Goal: Share content

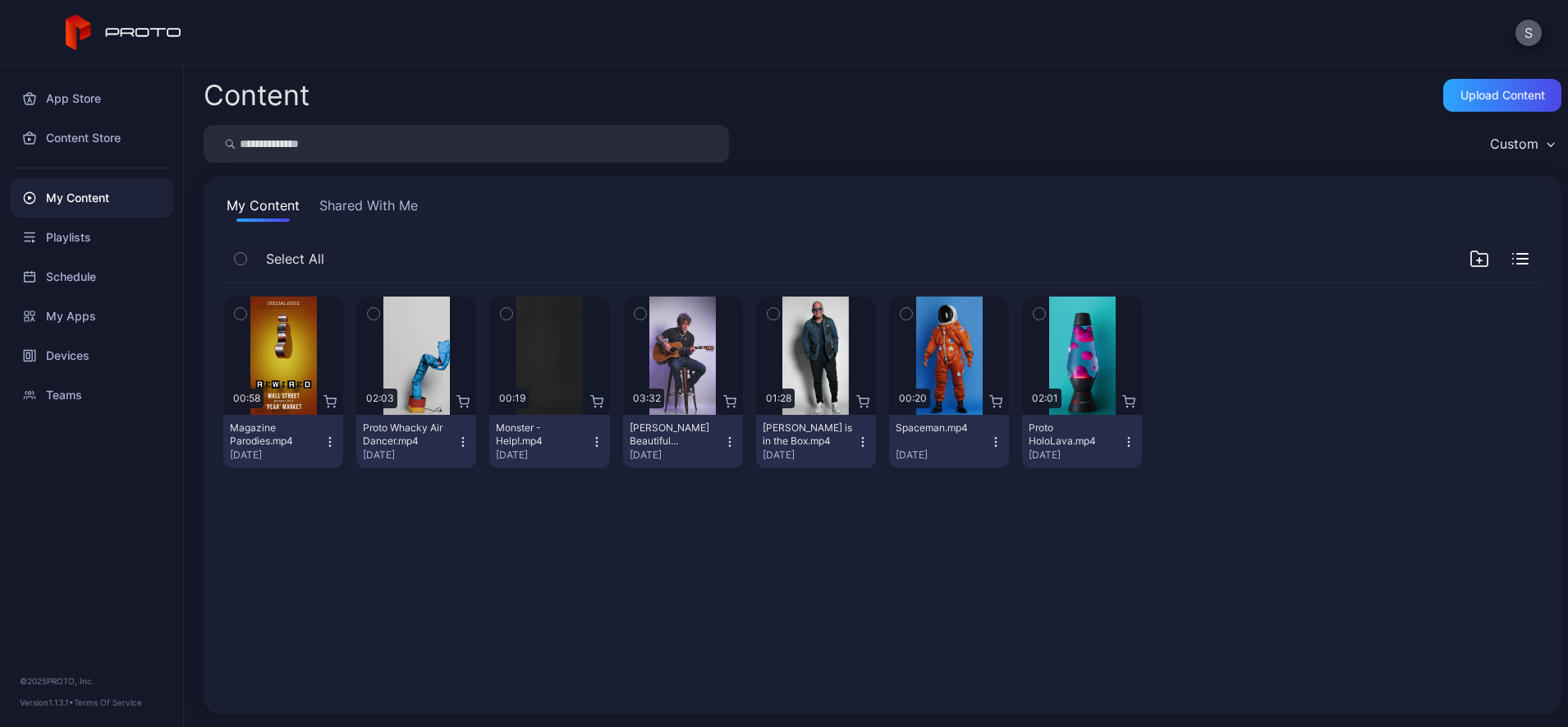
click at [1529, 40] on button "S" at bounding box center [1528, 33] width 26 height 26
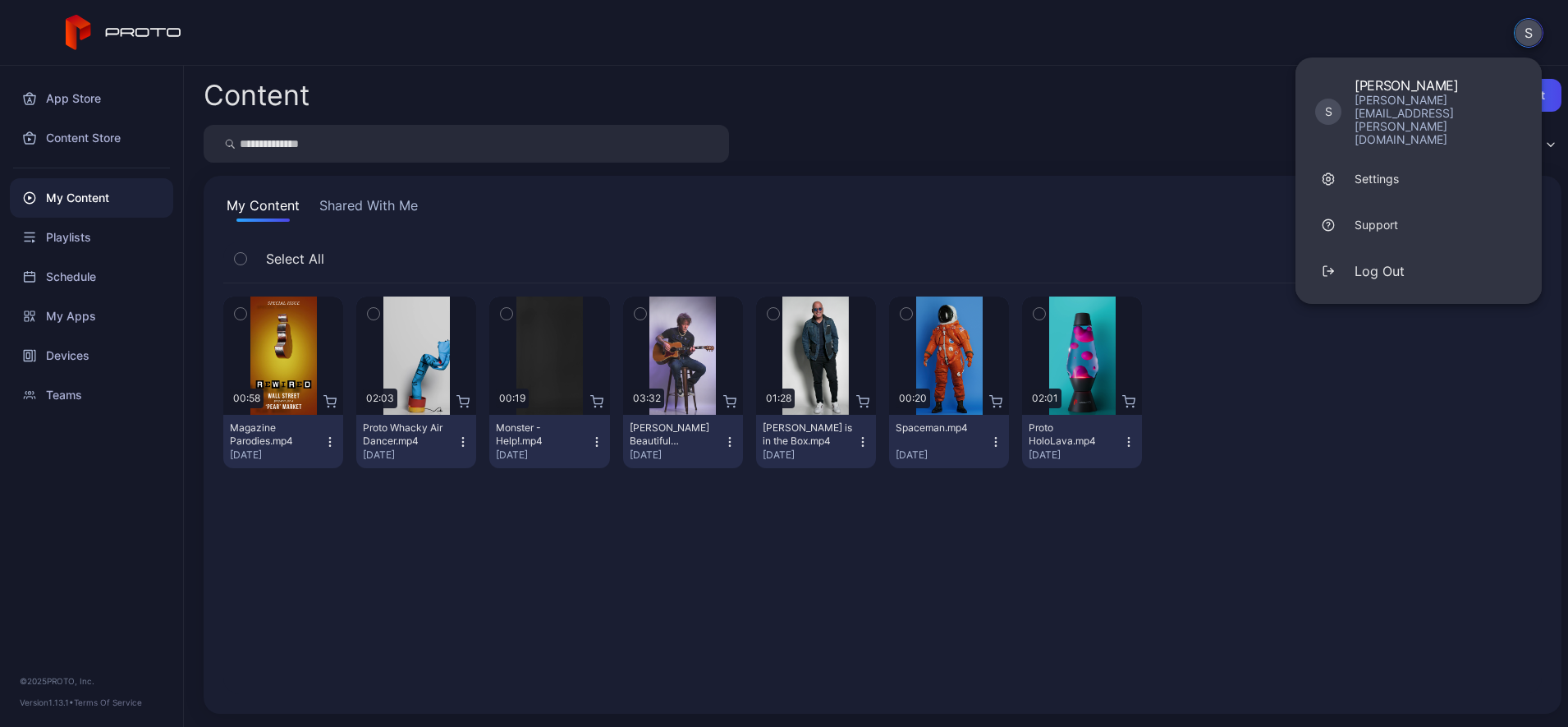
click at [1275, 408] on div at bounding box center [1215, 382] width 120 height 172
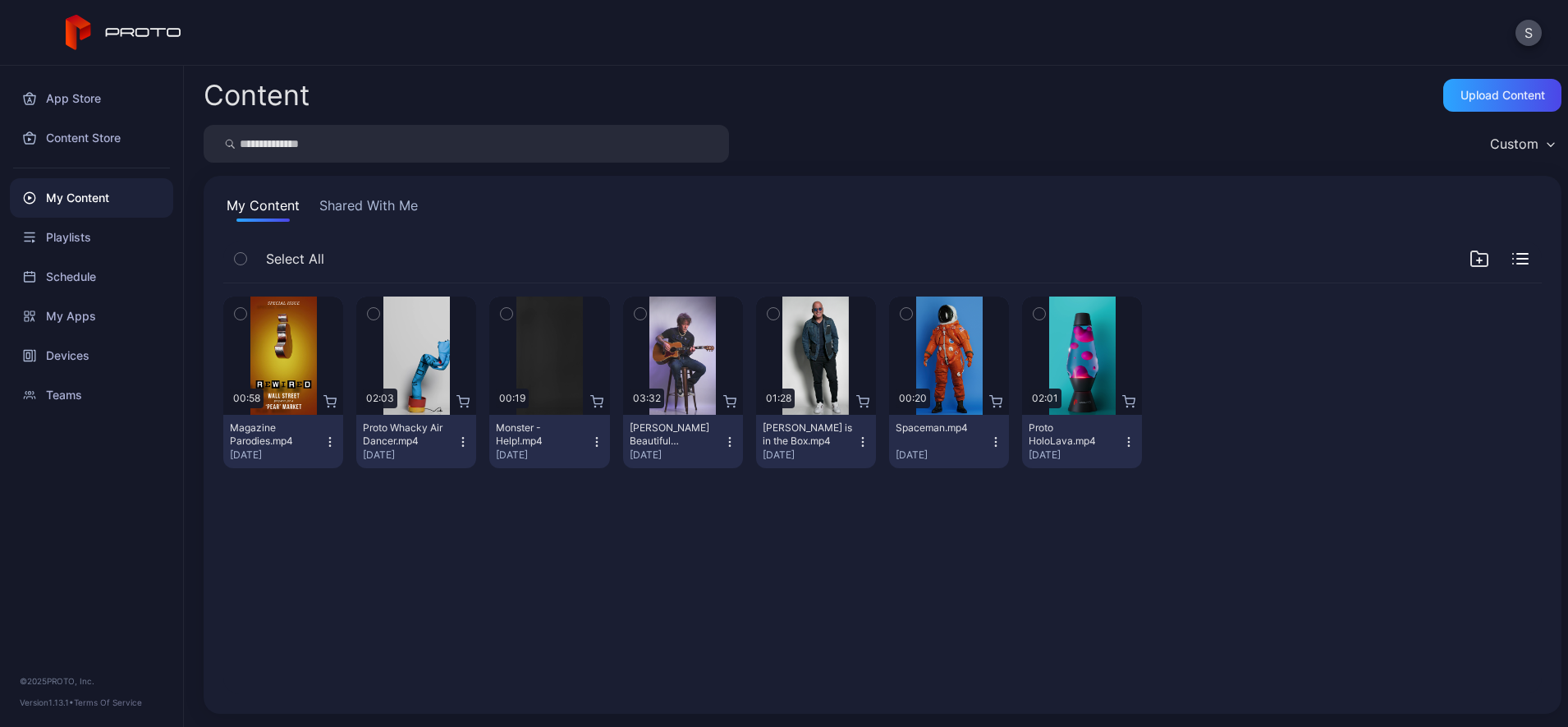
click at [1470, 263] on icon "button" at bounding box center [1479, 258] width 20 height 20
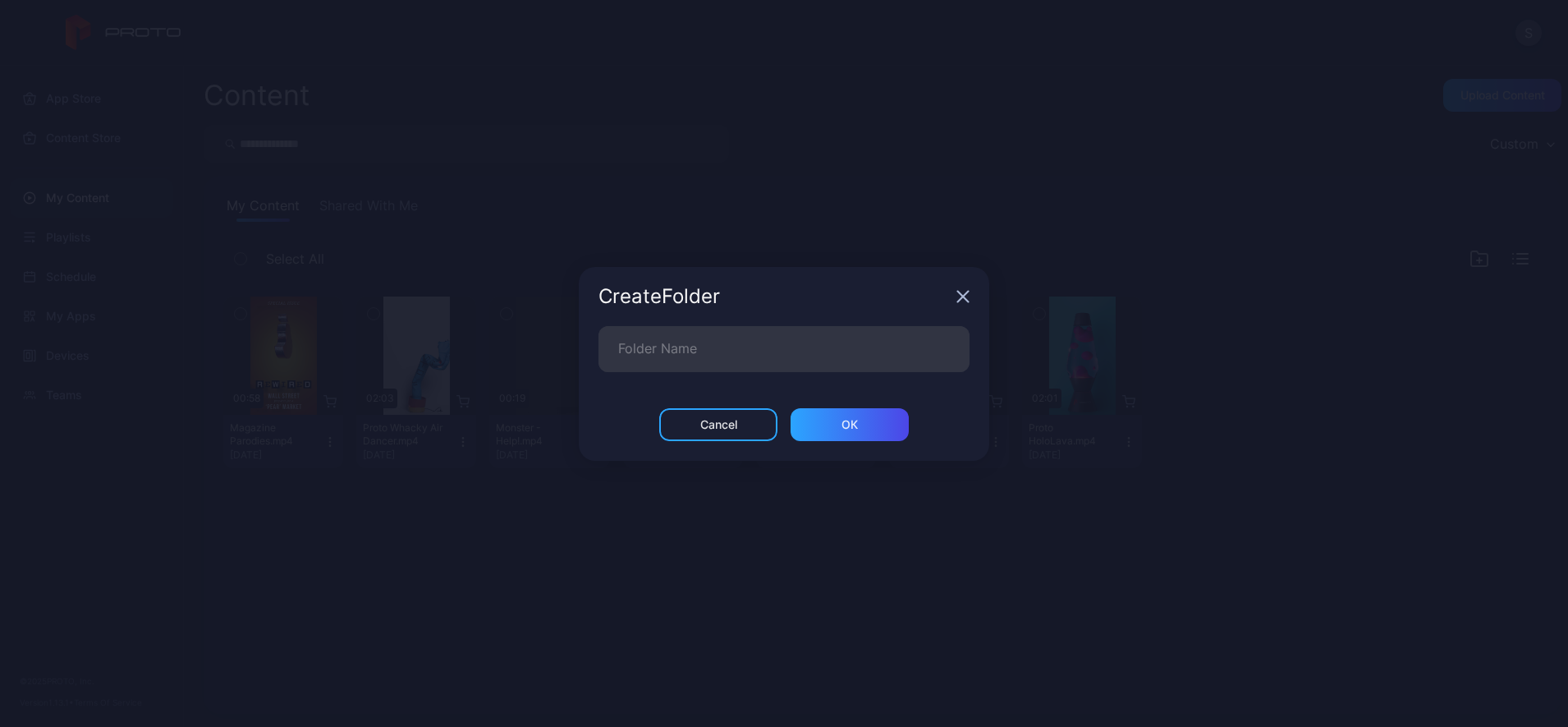
click at [958, 296] on icon "button" at bounding box center [963, 296] width 13 height 13
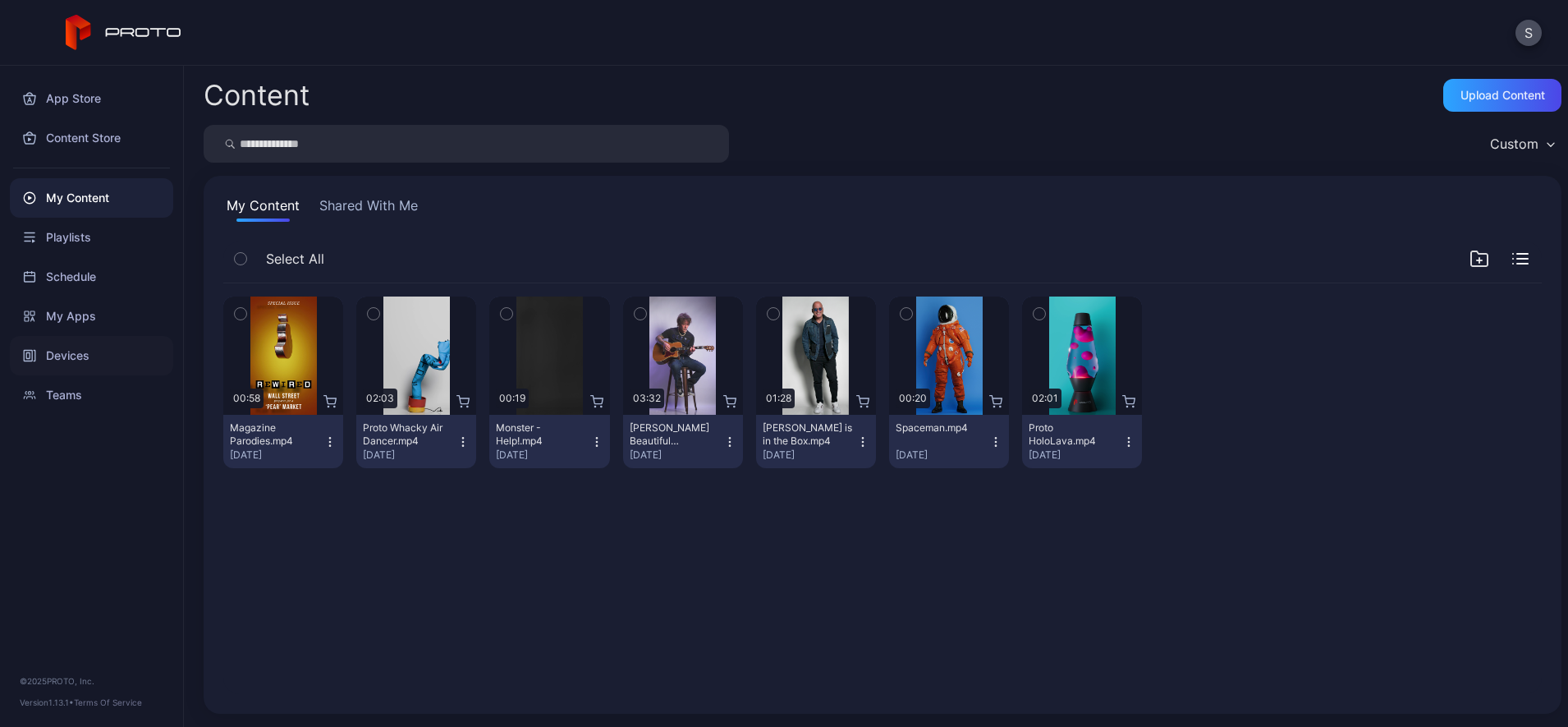
click at [85, 360] on div "Devices" at bounding box center [91, 356] width 163 height 40
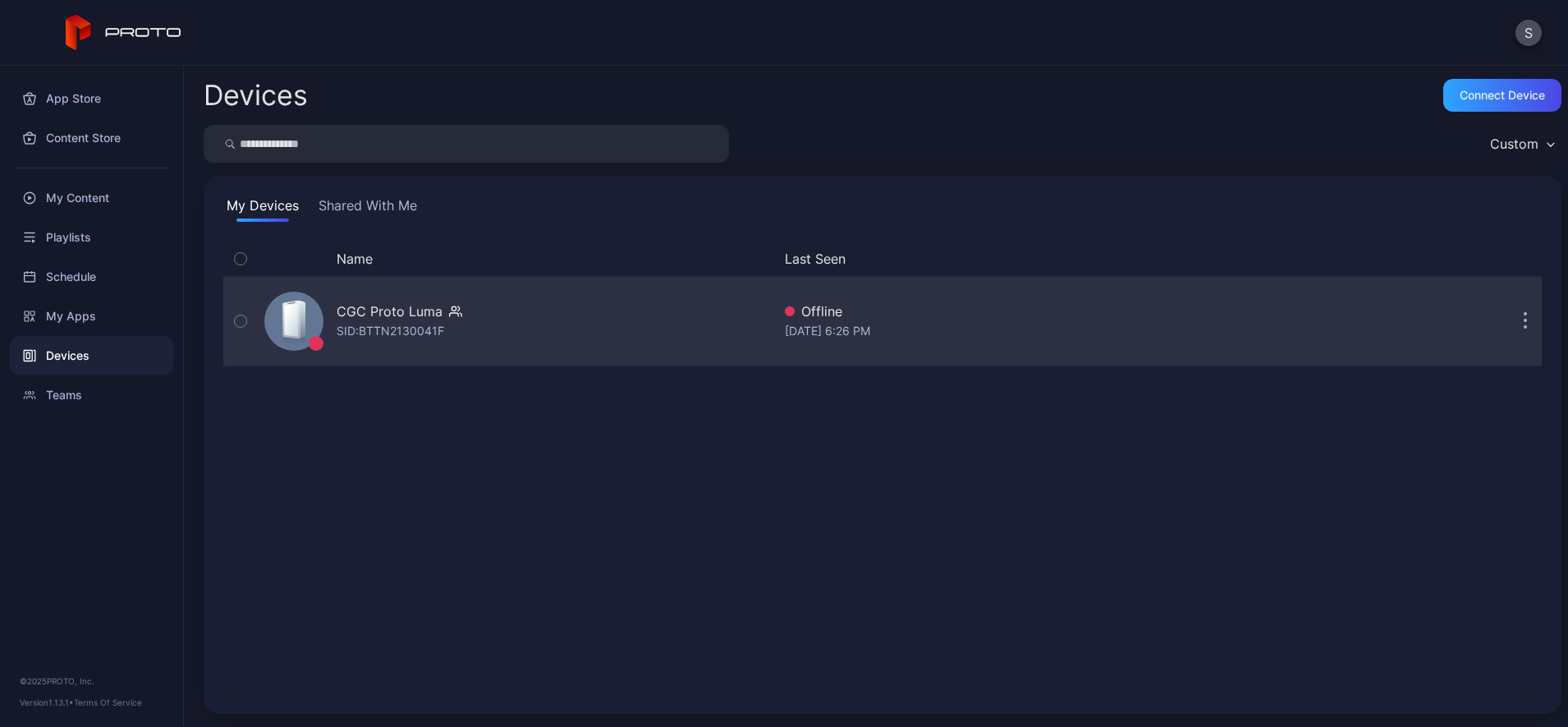
click at [1509, 323] on button "button" at bounding box center [1526, 321] width 33 height 33
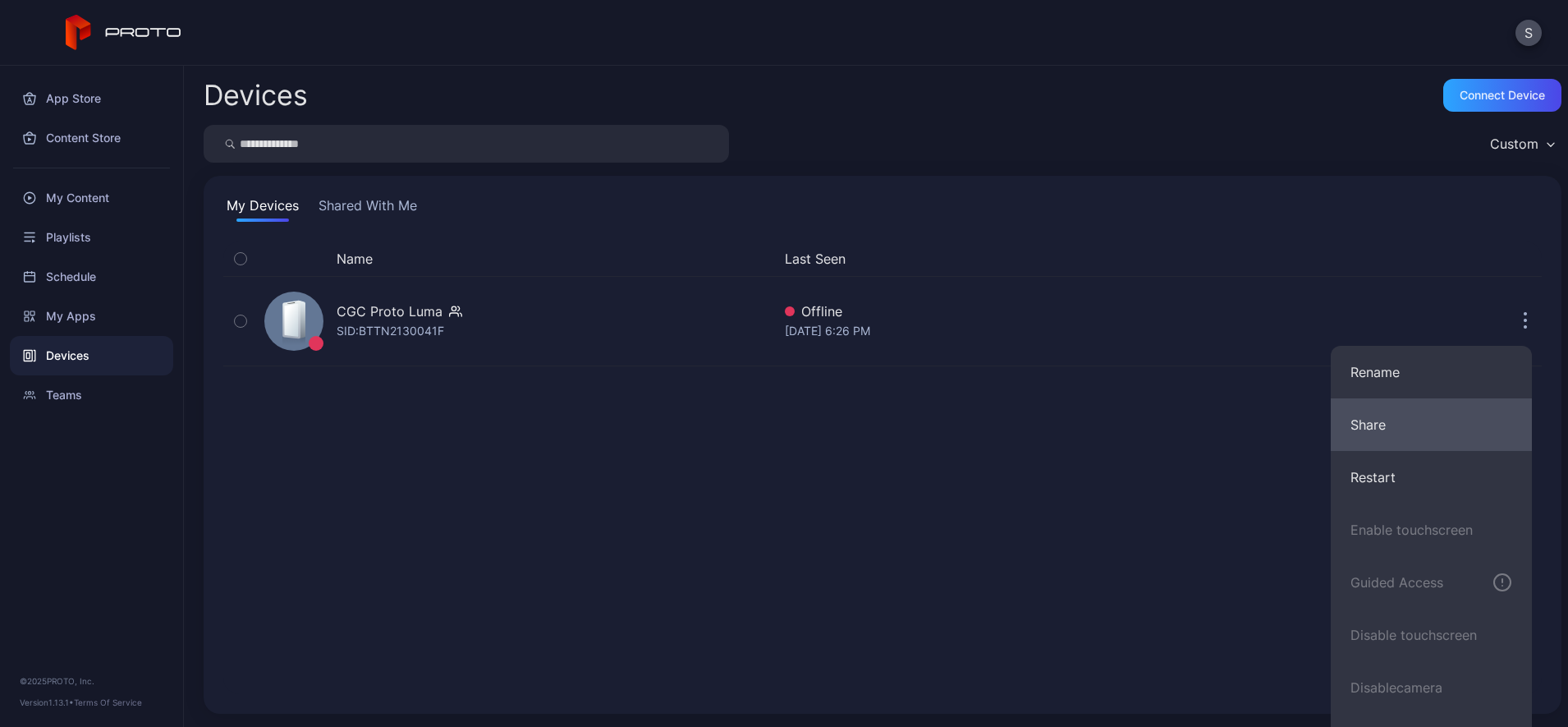
click at [1394, 424] on button "Share" at bounding box center [1431, 424] width 201 height 53
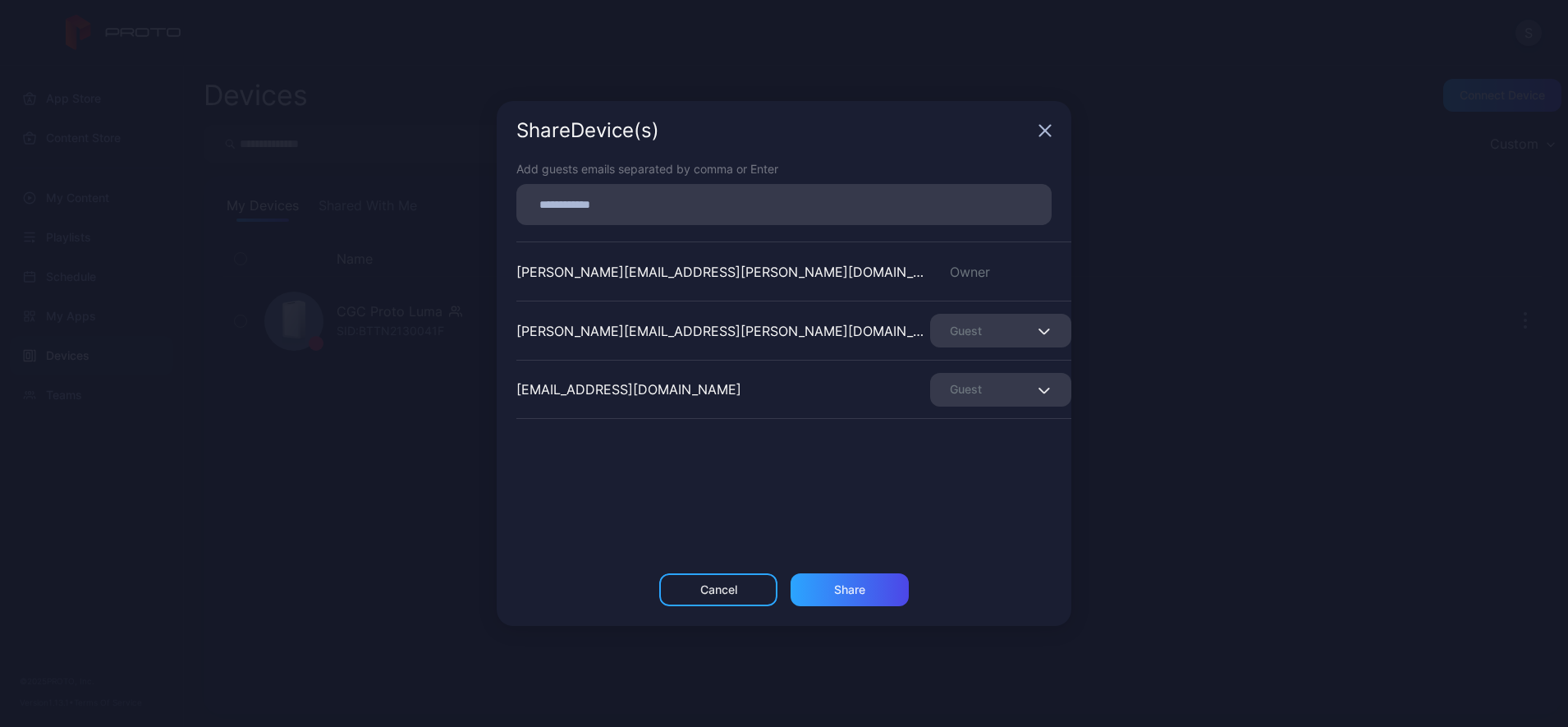
click at [605, 203] on input at bounding box center [784, 204] width 515 height 22
paste input
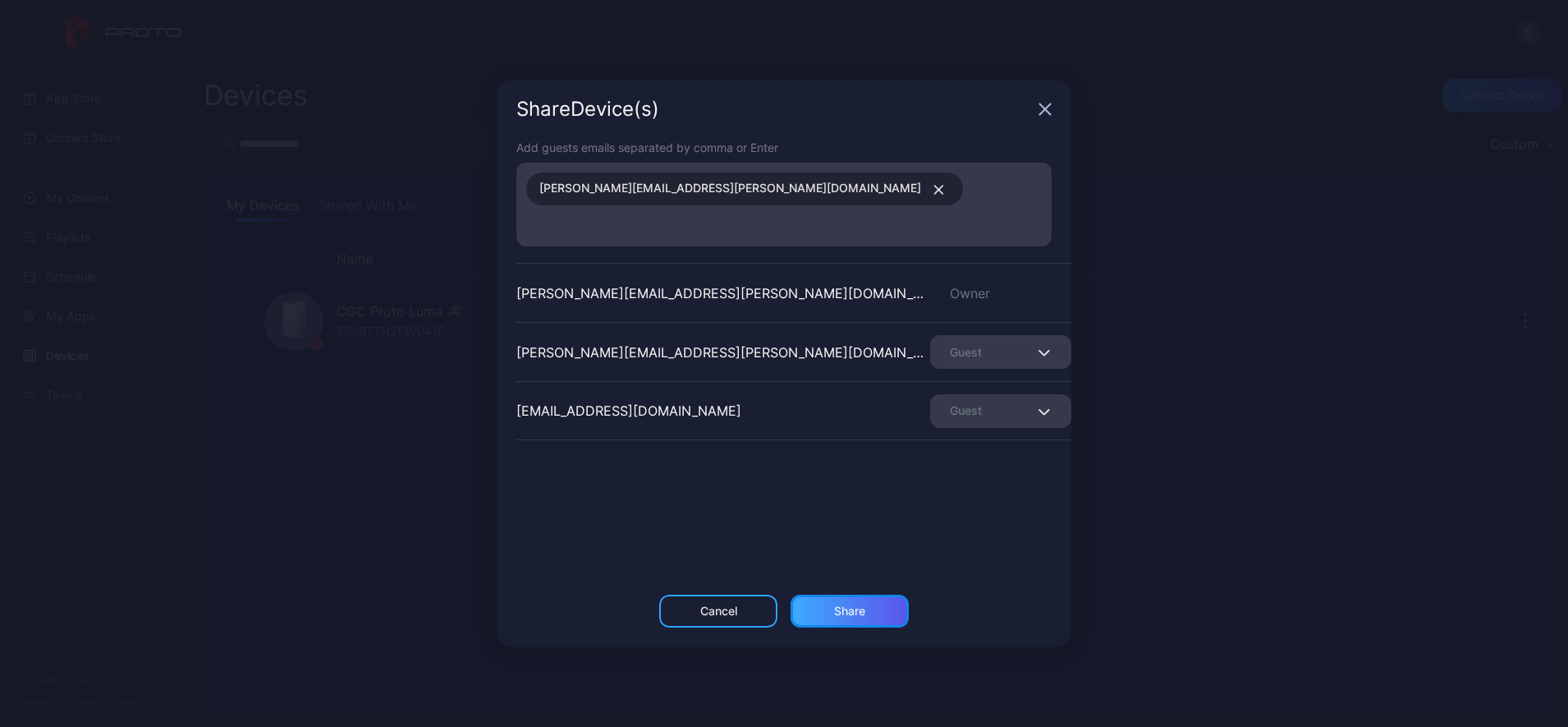
click at [848, 604] on div "Share" at bounding box center [850, 610] width 31 height 13
